Goal: Check status

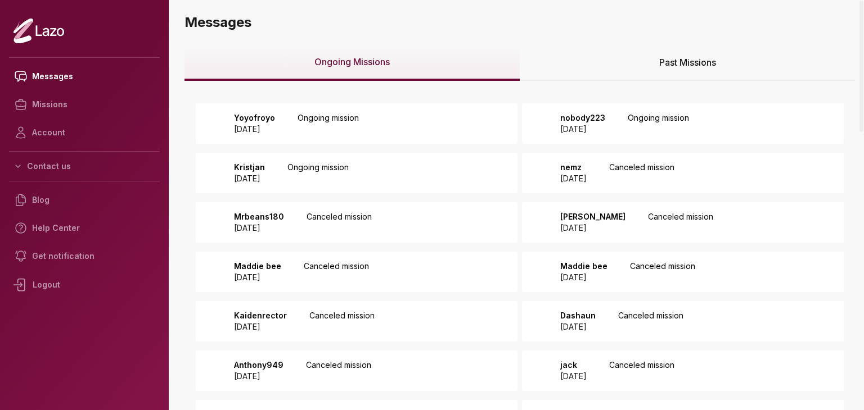
click at [633, 62] on div "Past Missions" at bounding box center [686, 63] width 335 height 36
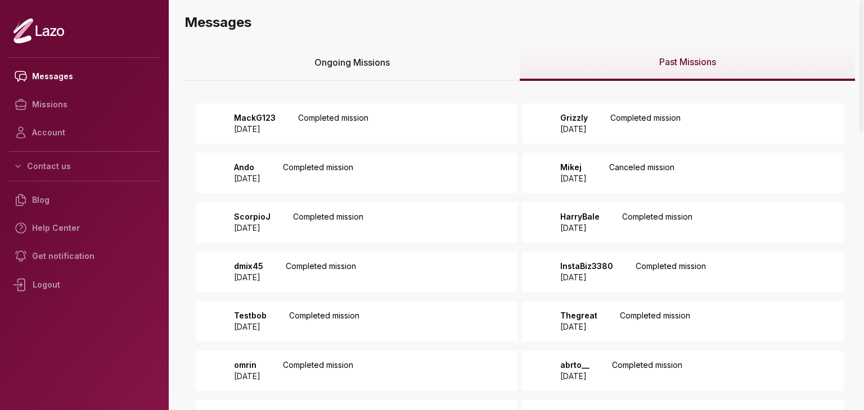
click at [387, 106] on div "MackG123 2025 August 25 Completed mission" at bounding box center [357, 123] width 322 height 40
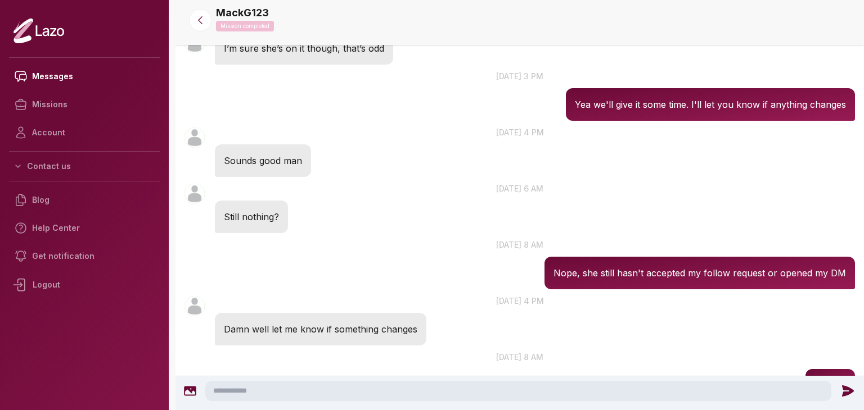
scroll to position [753, 0]
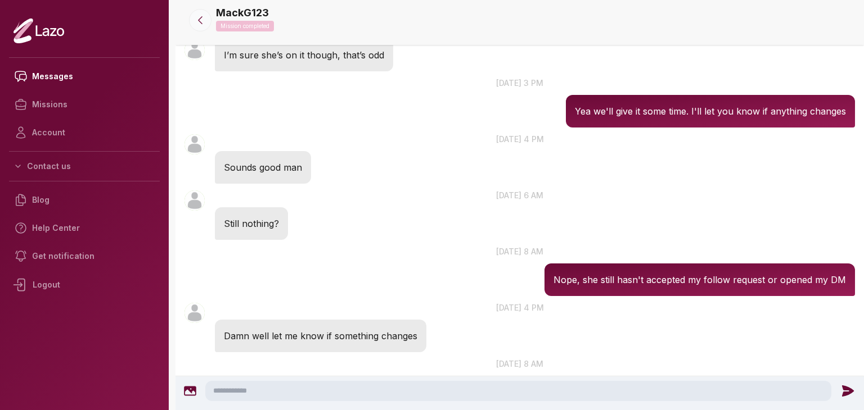
click at [196, 23] on icon at bounding box center [200, 20] width 11 height 11
